Goal: Transaction & Acquisition: Purchase product/service

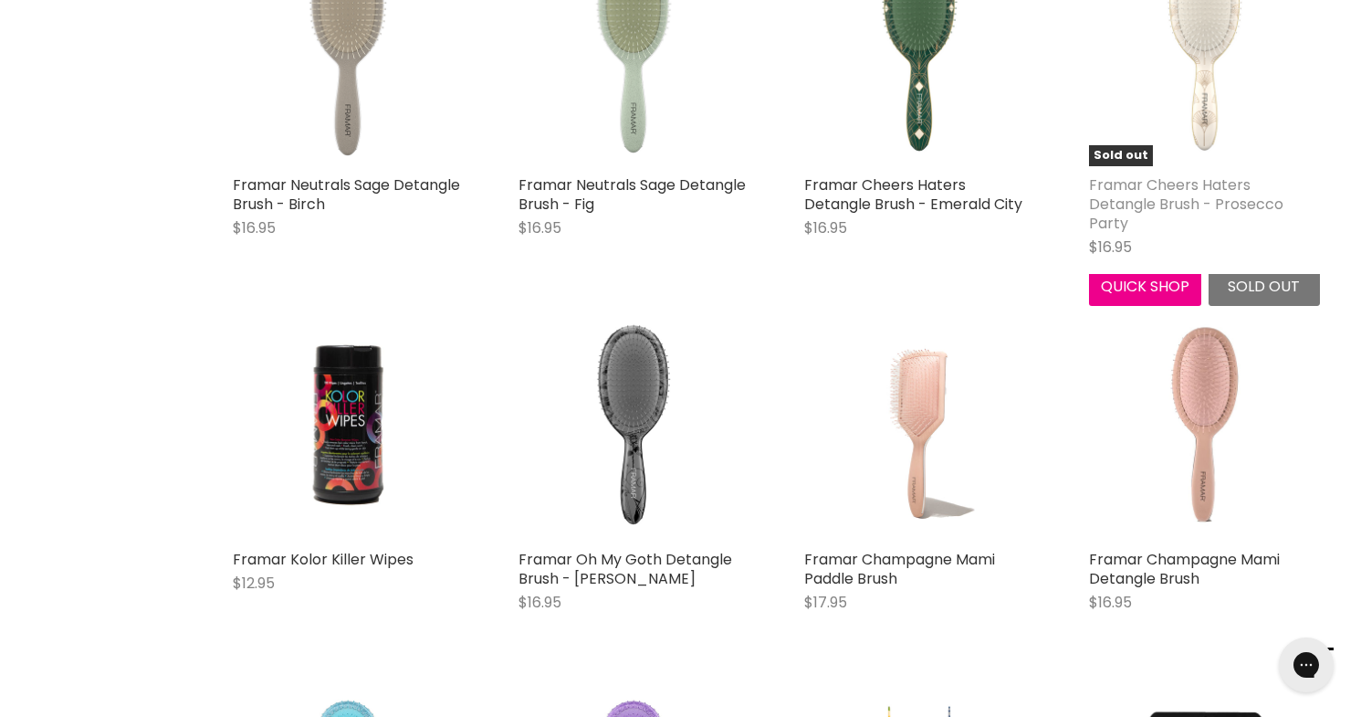
scroll to position [527, 0]
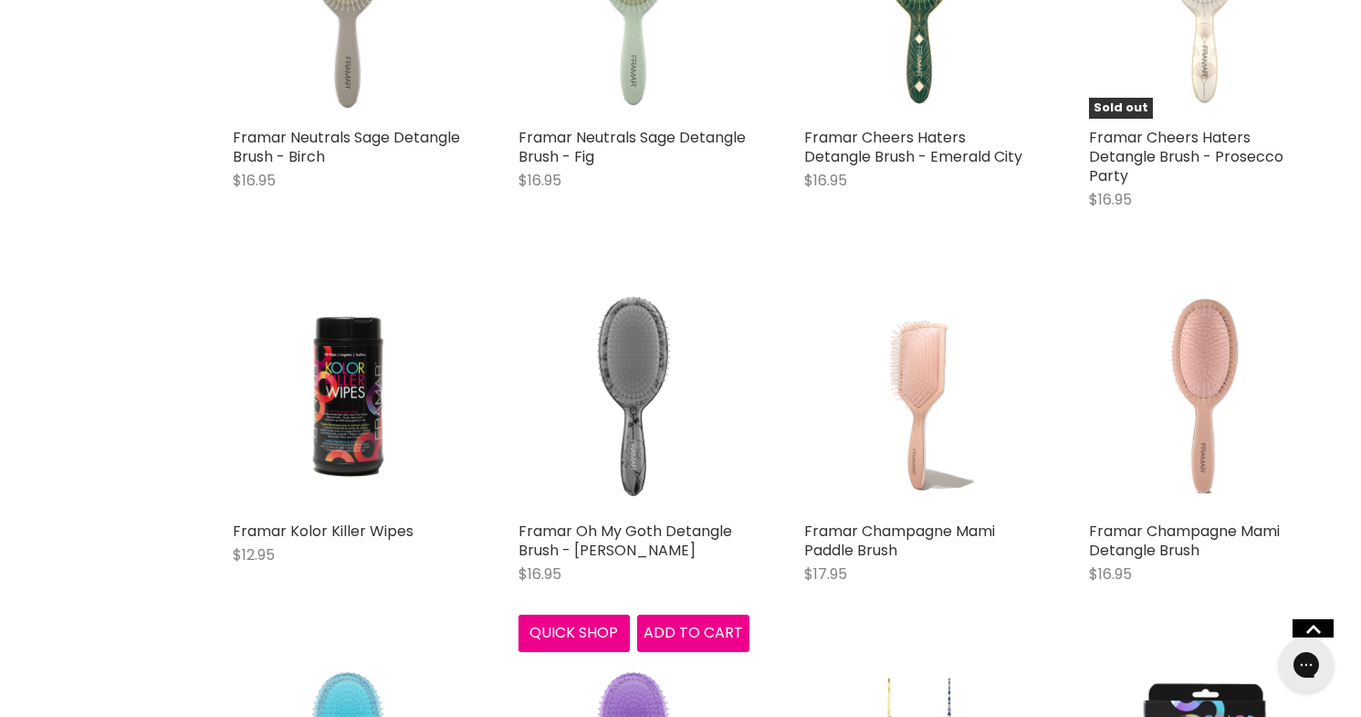
click at [611, 388] on img "Main content" at bounding box center [633, 396] width 231 height 231
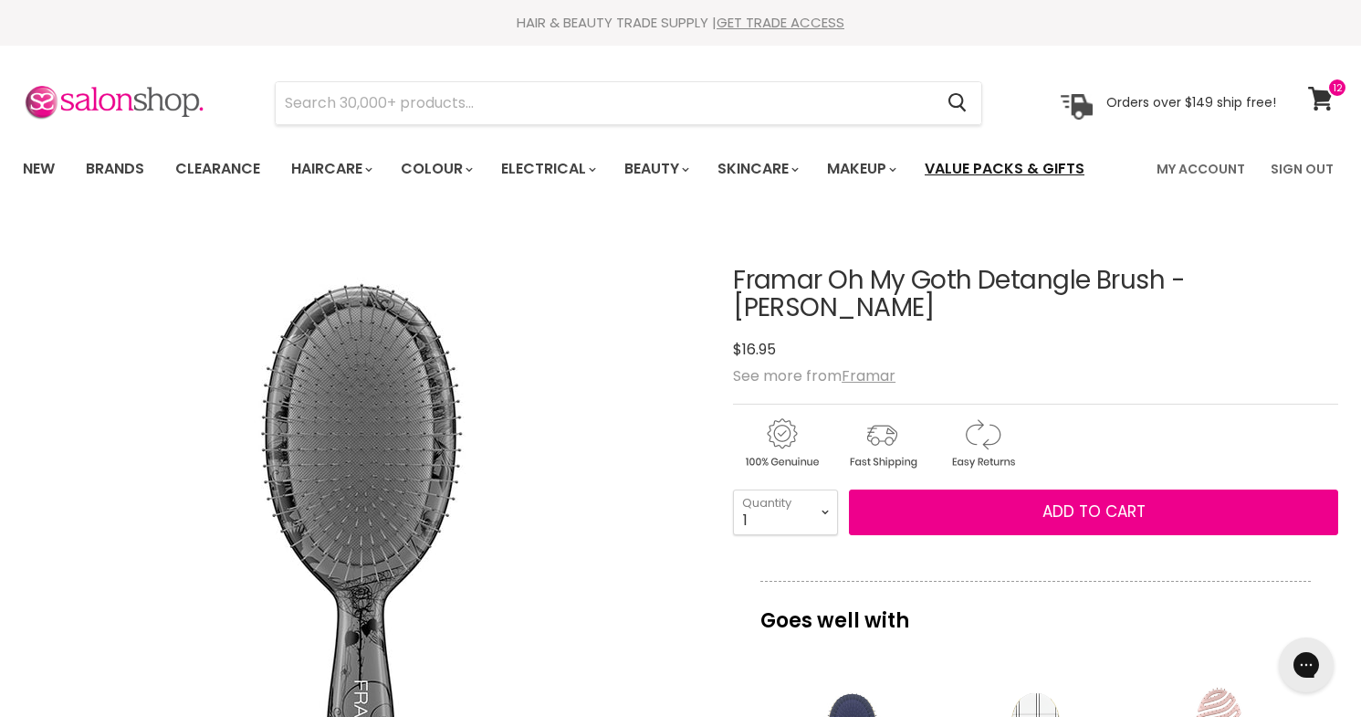
click at [1003, 164] on link "Value Packs & Gifts" at bounding box center [1004, 169] width 187 height 38
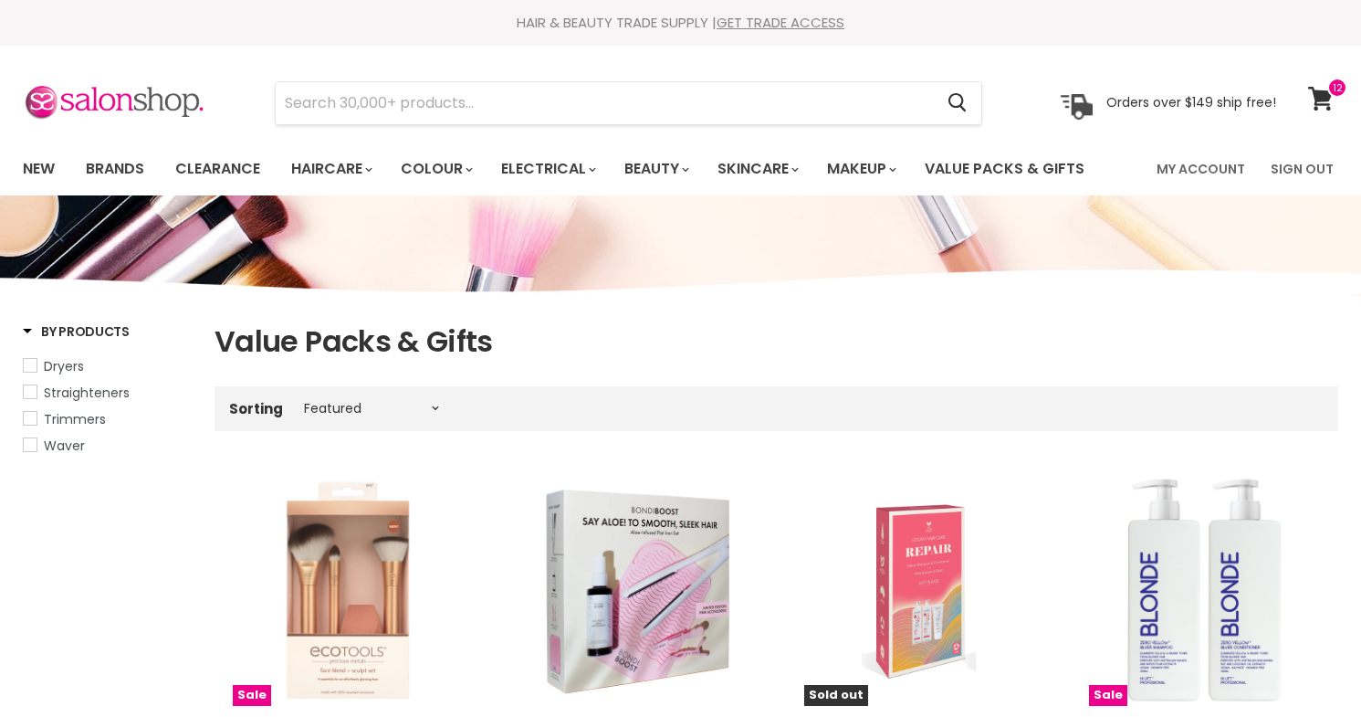
select select "manual"
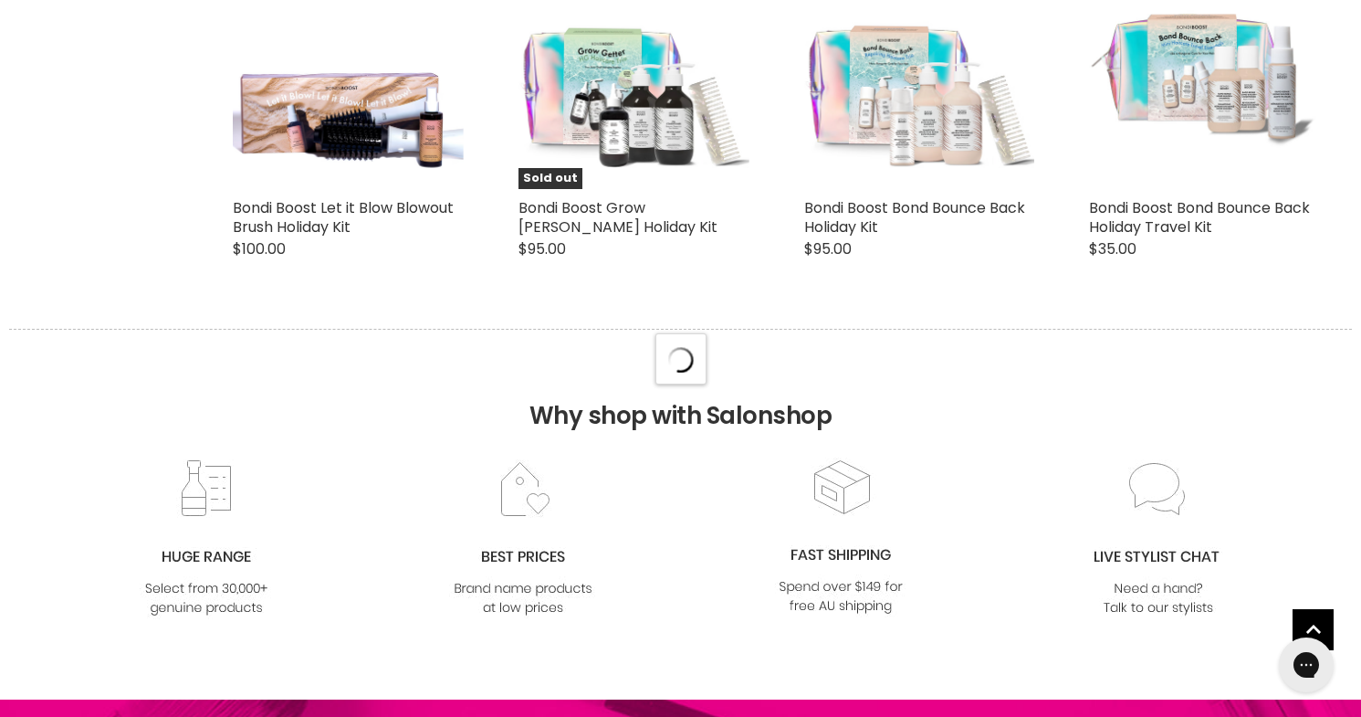
select select "manual"
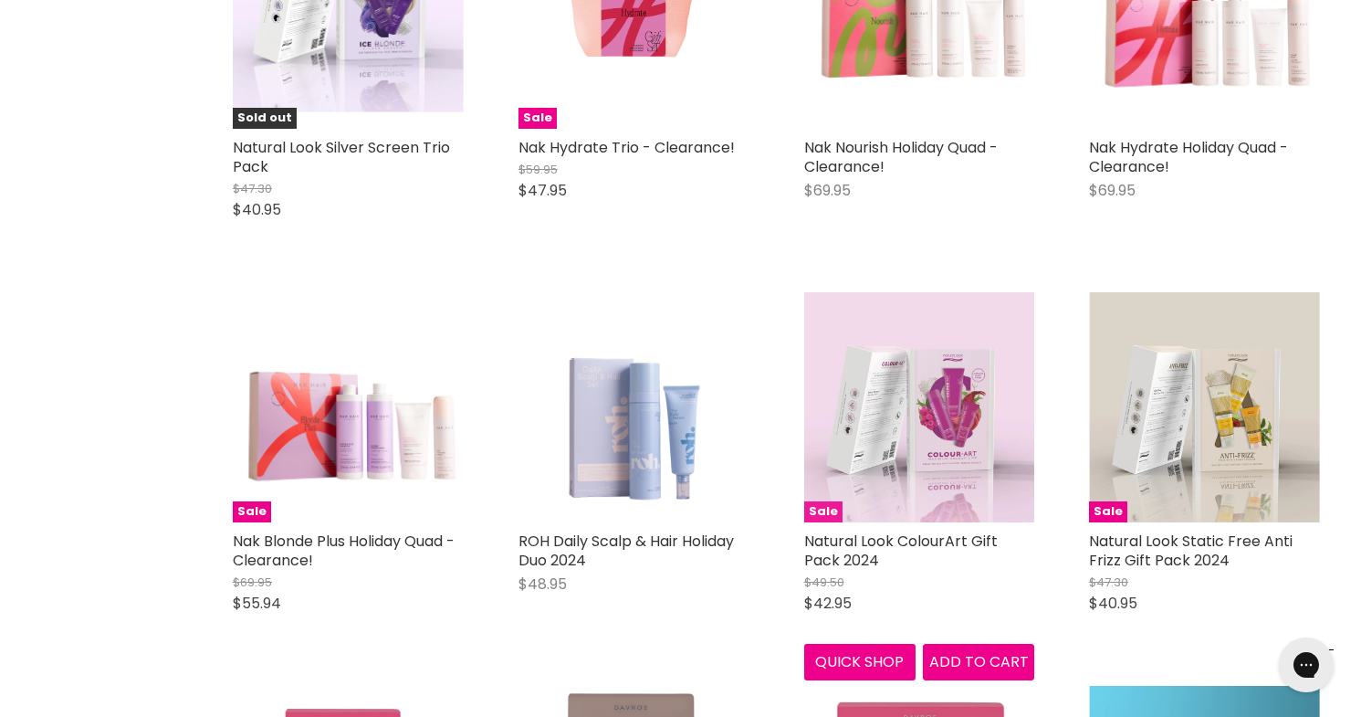
scroll to position [6626, 0]
